Goal: Obtain resource: Obtain resource

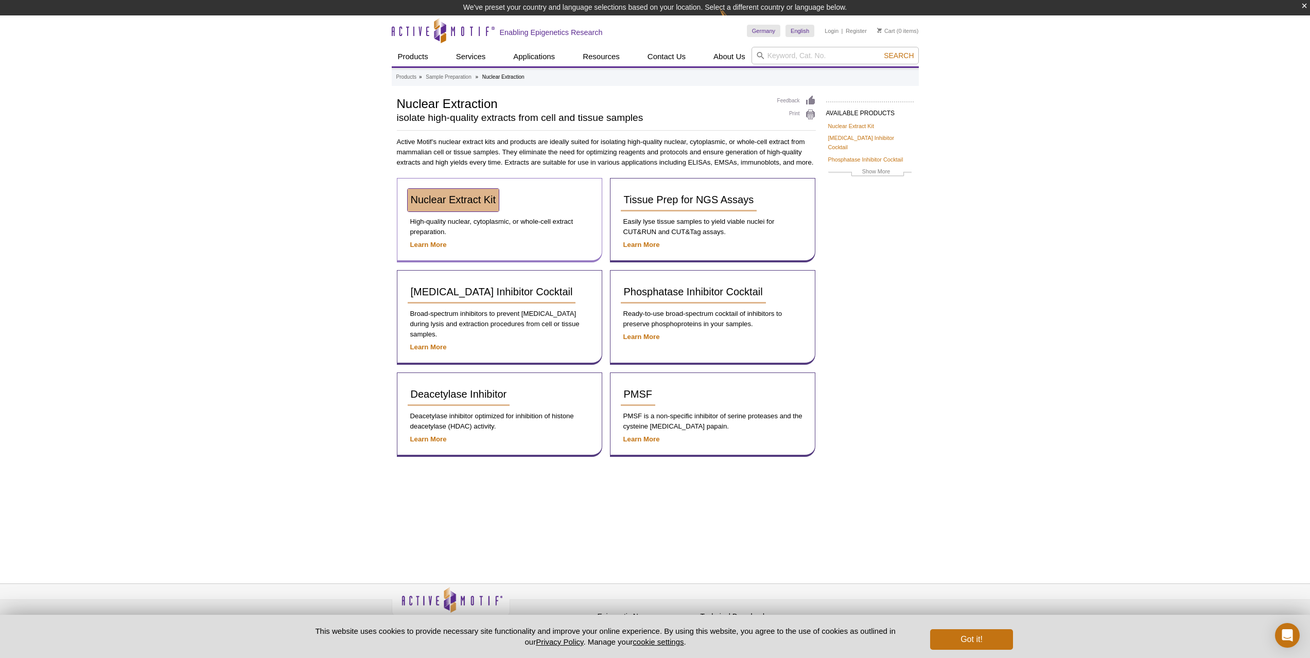
click at [468, 197] on span "Nuclear Extract Kit" at bounding box center [453, 199] width 85 height 11
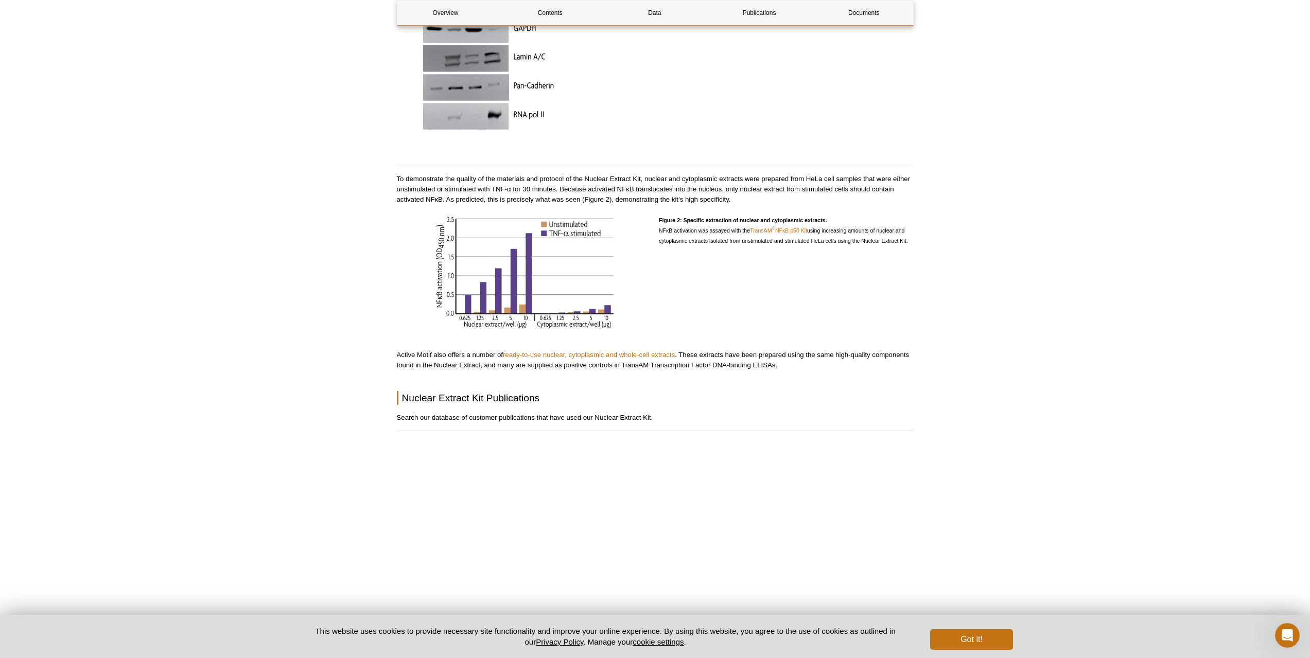
scroll to position [1081, 0]
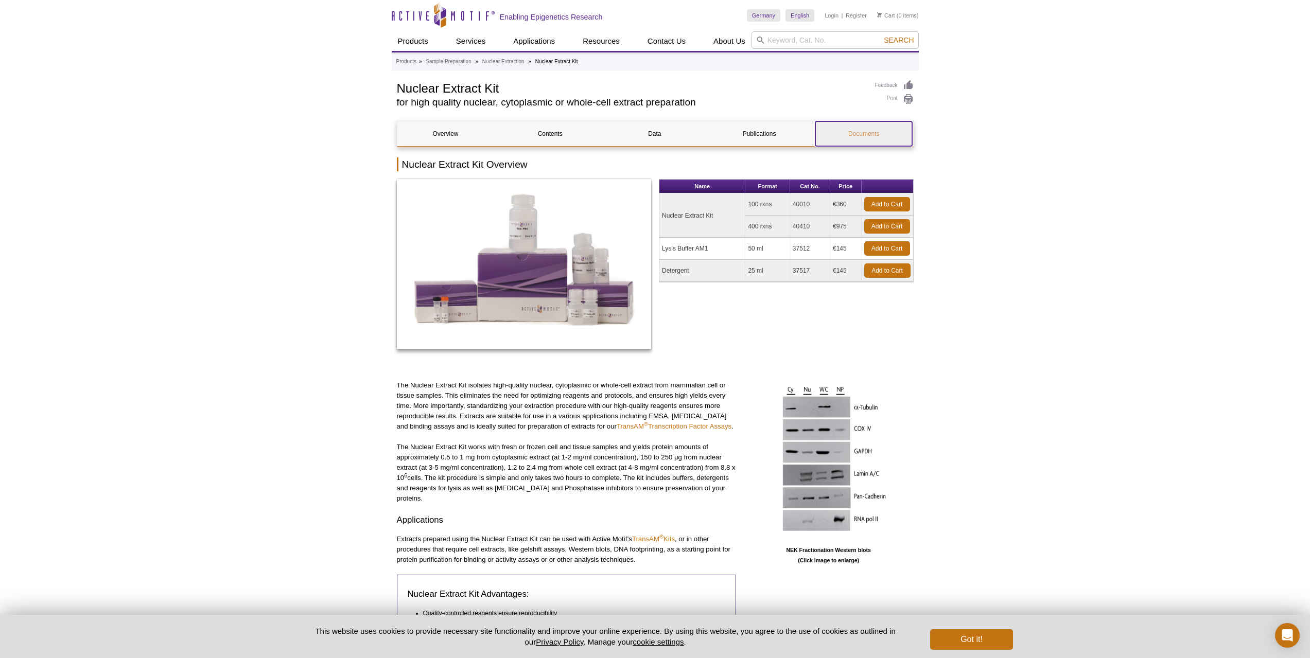
click at [854, 130] on link "Documents" at bounding box center [864, 134] width 97 height 25
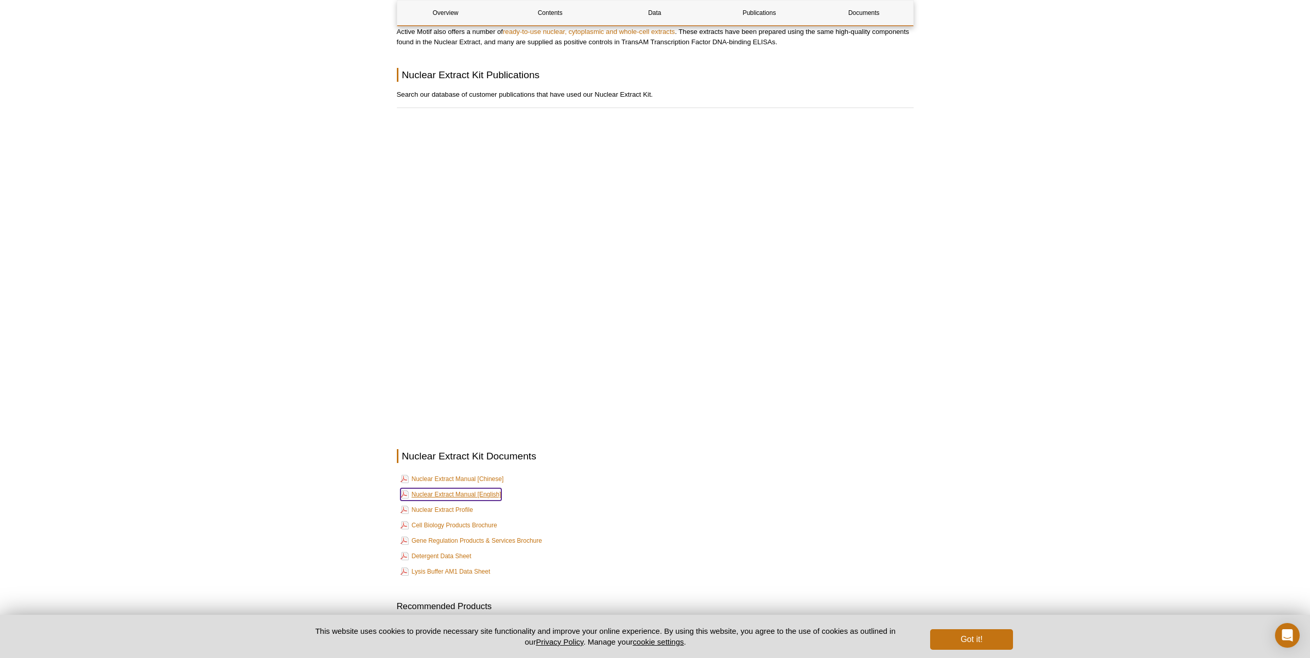
click at [469, 489] on link "Nuclear Extract Manual [English]" at bounding box center [451, 495] width 101 height 12
